Goal: Transaction & Acquisition: Book appointment/travel/reservation

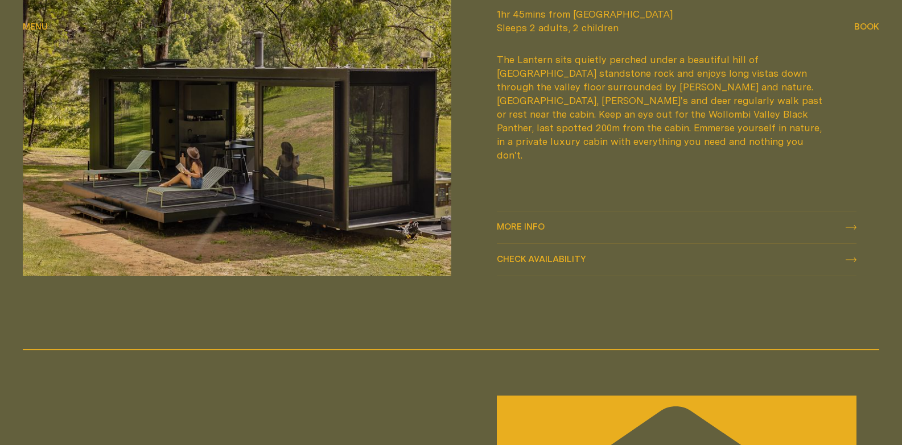
scroll to position [1593, 0]
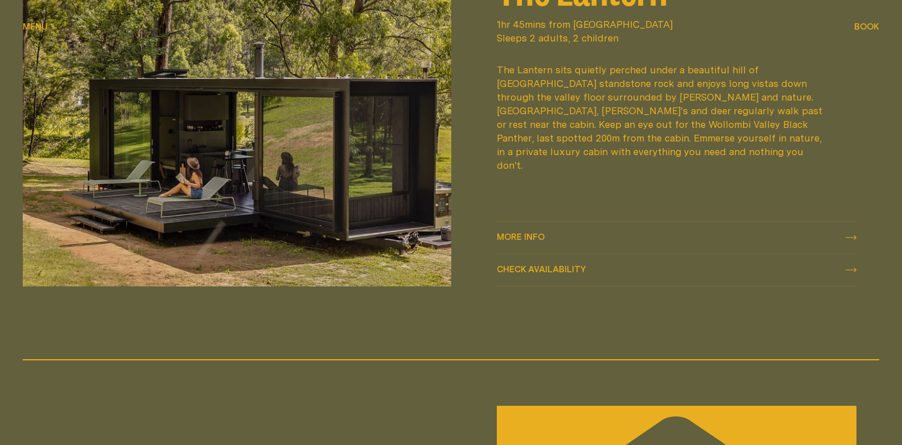
click at [552, 274] on span "Check availability" at bounding box center [541, 269] width 89 height 9
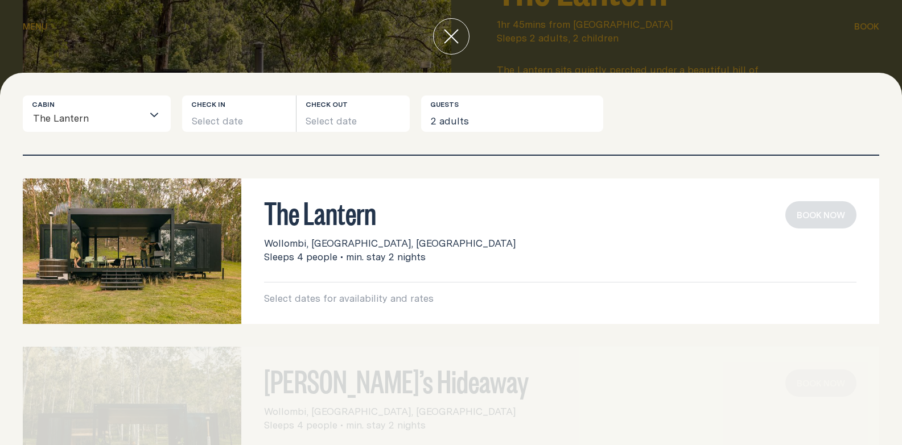
click at [798, 354] on div "[PERSON_NAME]’s Hideaway Wollombi, [GEOGRAPHIC_DATA], [GEOGRAPHIC_DATA] Sleeps …" at bounding box center [451, 420] width 856 height 146
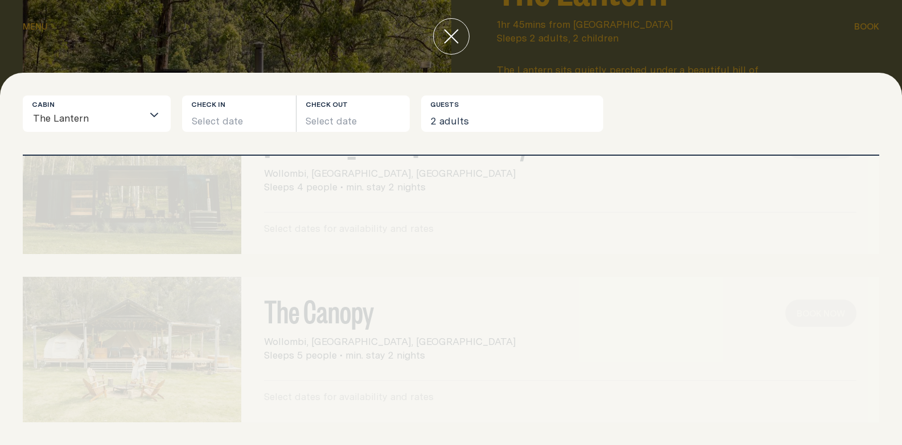
scroll to position [0, 0]
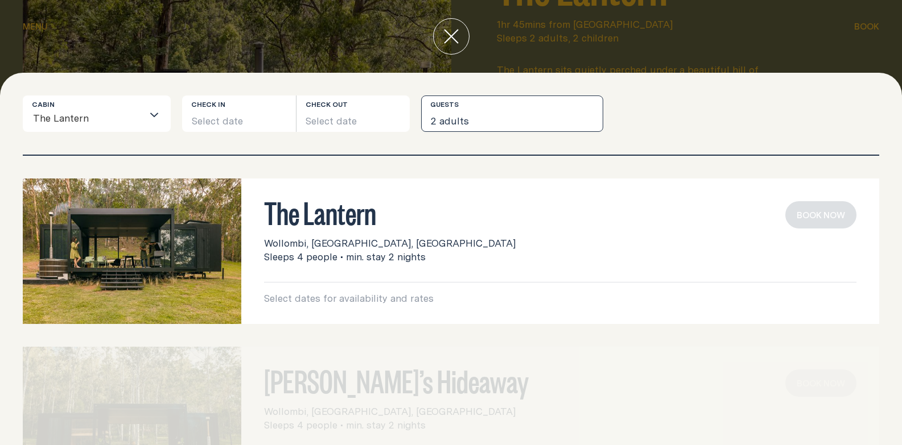
click at [454, 121] on button "2 adults" at bounding box center [512, 114] width 182 height 36
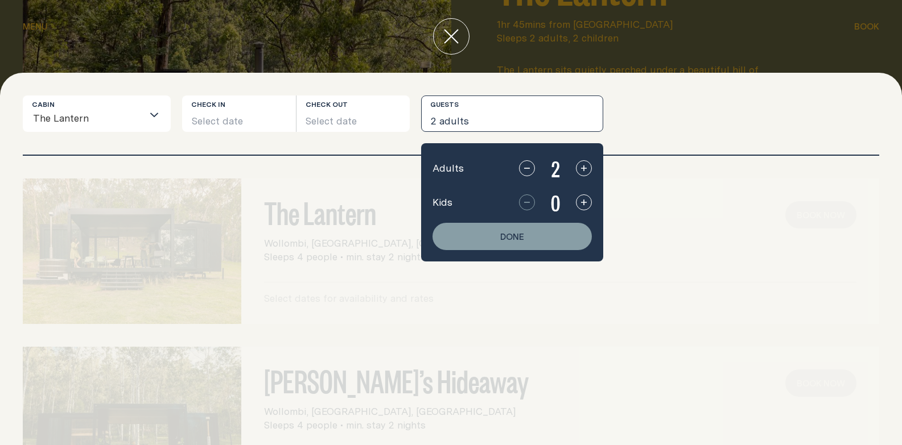
click at [605, 337] on div "The Lantern Wollombi, [GEOGRAPHIC_DATA], [GEOGRAPHIC_DATA] Sleeps 4 people • mi…" at bounding box center [451, 301] width 902 height 290
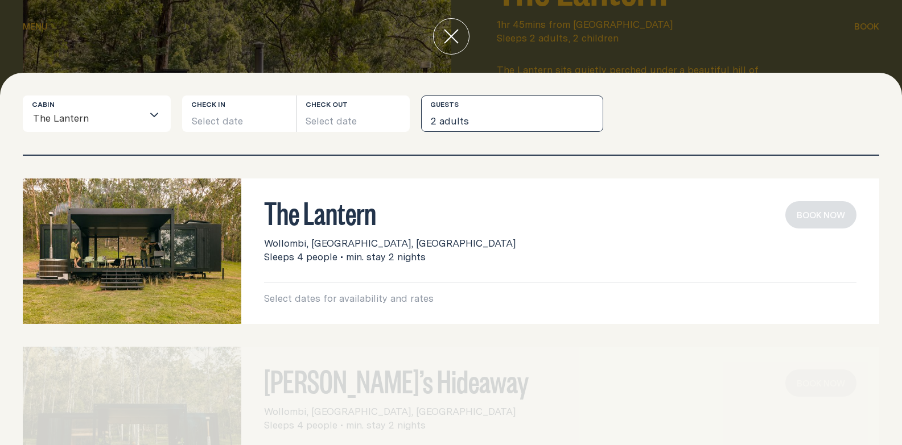
click at [491, 105] on button "2 adults" at bounding box center [512, 114] width 182 height 36
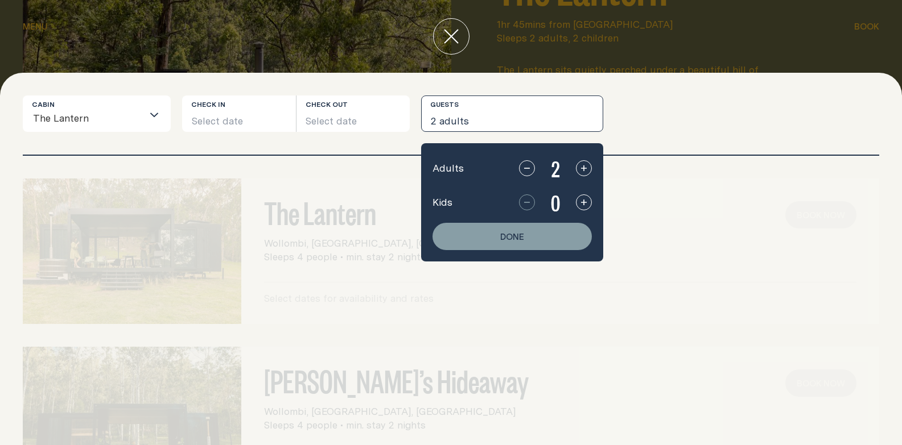
click at [642, 133] on div "Cabin The Lantern Loading... Check in Select date Check out Select date Guests …" at bounding box center [451, 125] width 856 height 59
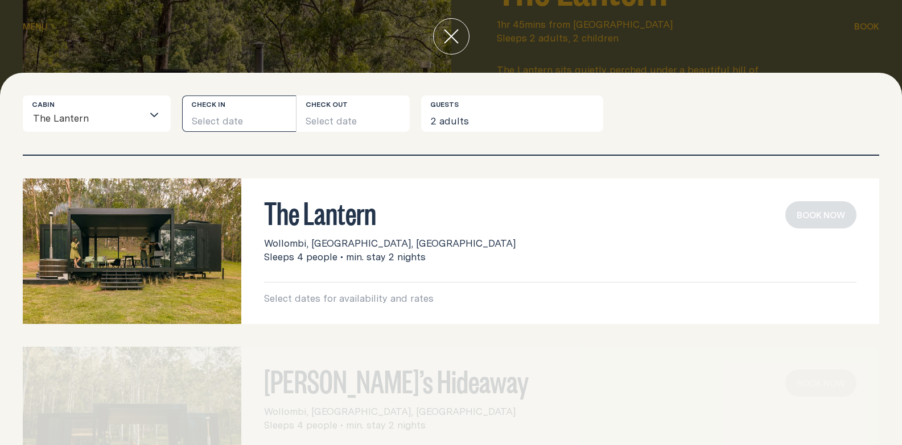
click at [256, 119] on button "Select date" at bounding box center [239, 114] width 114 height 36
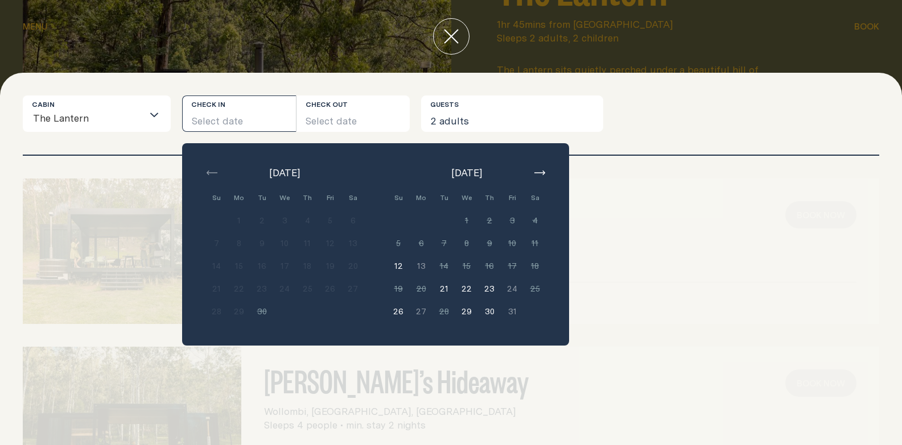
click at [444, 292] on button "21" at bounding box center [443, 289] width 23 height 23
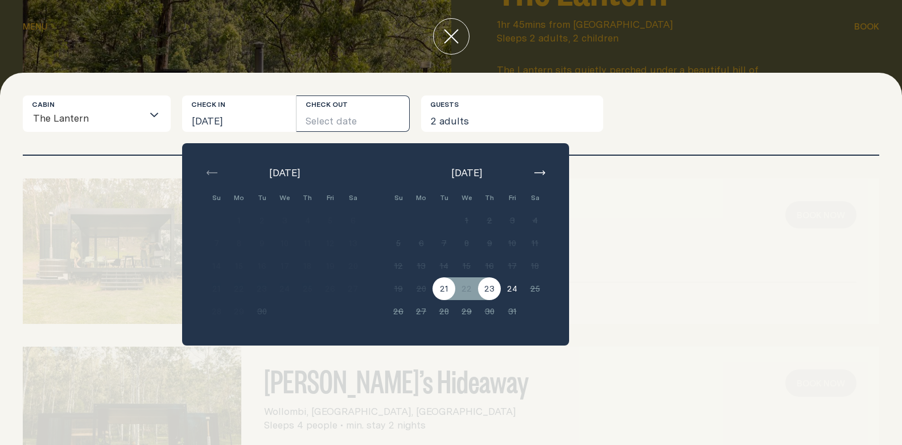
click at [483, 292] on button "23" at bounding box center [489, 289] width 23 height 23
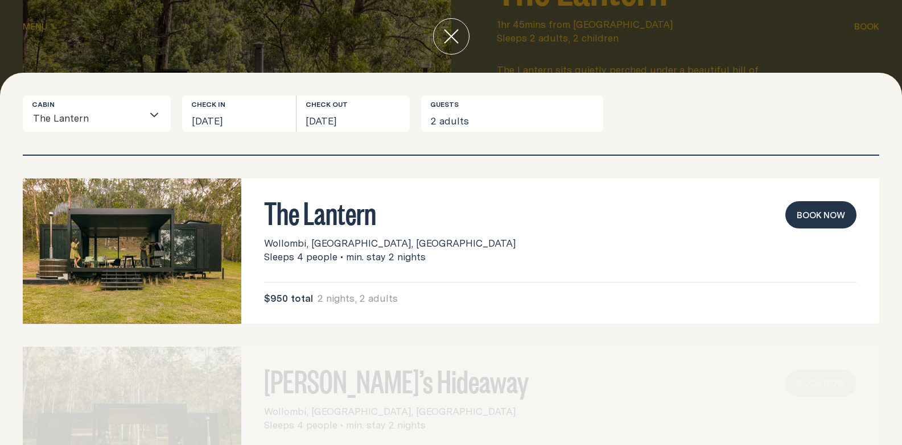
click at [800, 216] on button "Book now" at bounding box center [820, 214] width 71 height 27
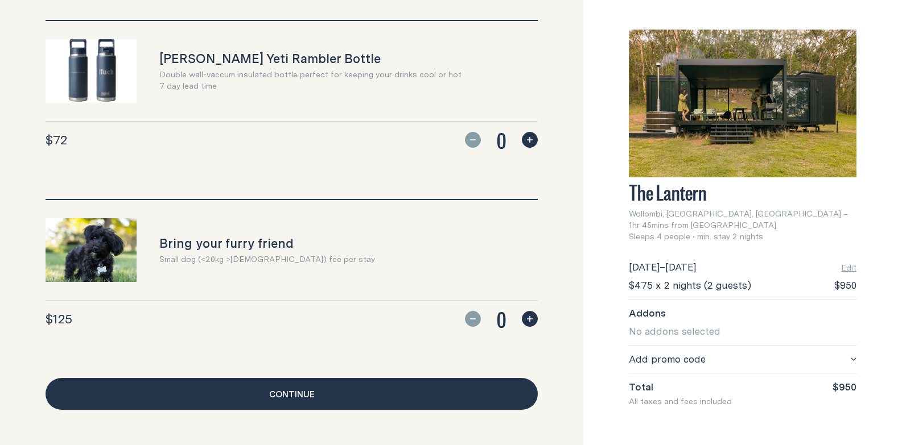
scroll to position [1085, 0]
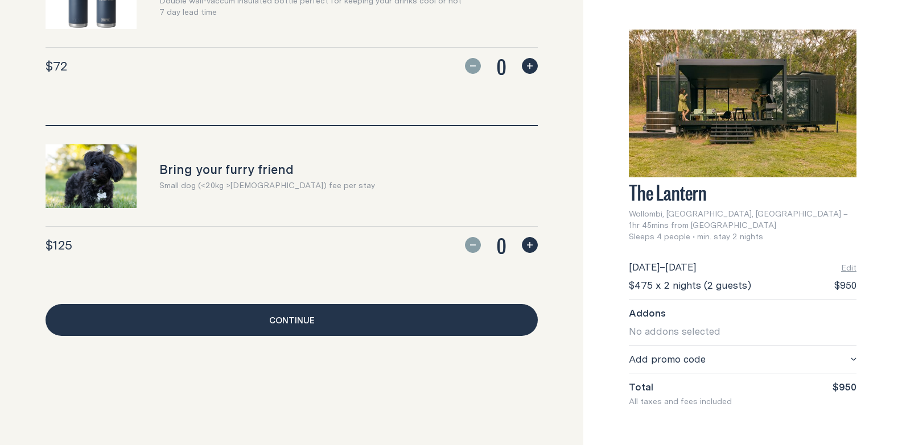
click at [353, 313] on link "Continue" at bounding box center [292, 320] width 492 height 32
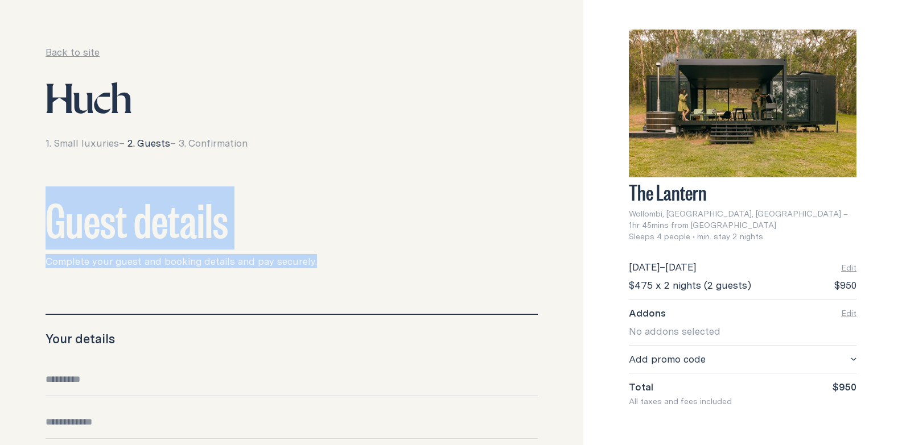
drag, startPoint x: 317, startPoint y: 260, endPoint x: 22, endPoint y: 210, distance: 299.4
drag, startPoint x: 24, startPoint y: 221, endPoint x: 278, endPoint y: 291, distance: 263.2
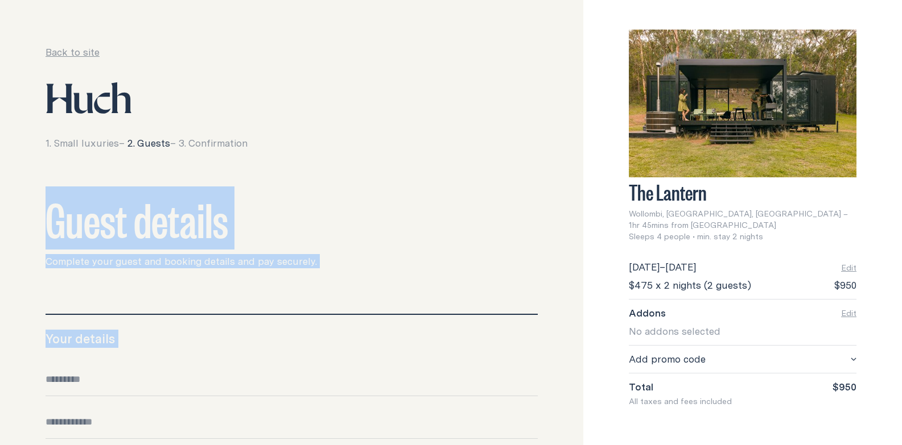
drag, startPoint x: 330, startPoint y: 268, endPoint x: 49, endPoint y: 212, distance: 286.6
click at [49, 212] on div "Guest details Complete your guest and booking details and pay securely." at bounding box center [292, 232] width 492 height 73
click at [47, 209] on h2 "Guest details" at bounding box center [292, 219] width 492 height 46
